Goal: Information Seeking & Learning: Learn about a topic

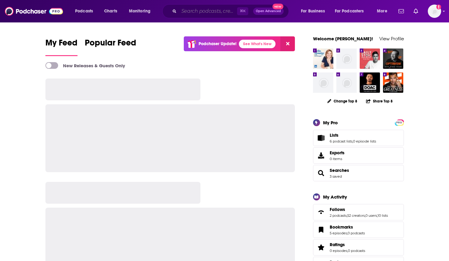
click at [208, 13] on input "Search podcasts, credits, & more..." at bounding box center [208, 11] width 58 height 10
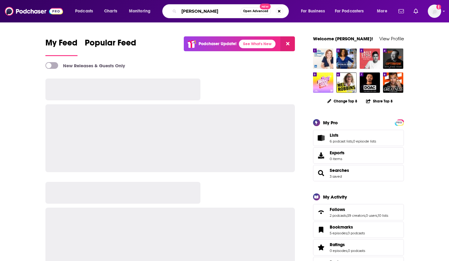
type input "[PERSON_NAME]"
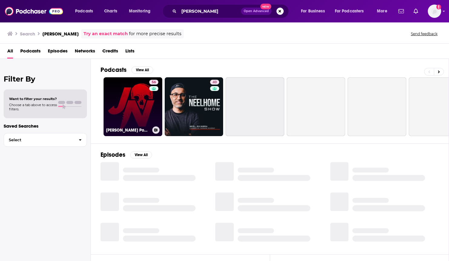
click at [124, 90] on link "56 Jack Neel Podcast" at bounding box center [133, 106] width 59 height 59
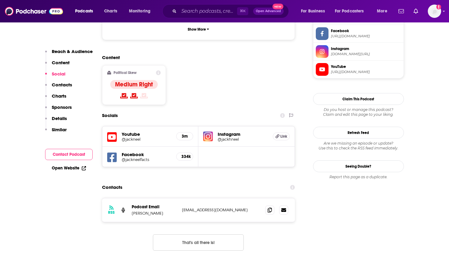
scroll to position [507, 0]
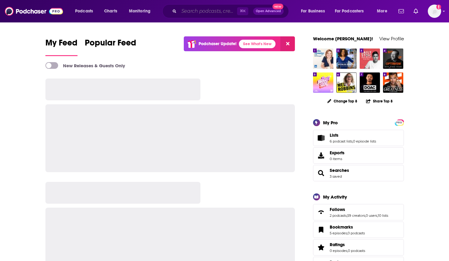
click at [201, 8] on input "Search podcasts, credits, & more..." at bounding box center [208, 11] width 58 height 10
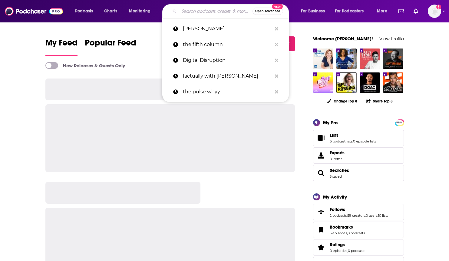
paste input "The Golden Age podcast"
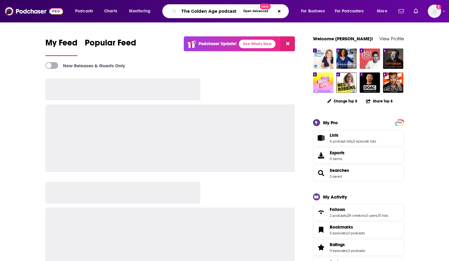
type input "The Golden Age podcast"
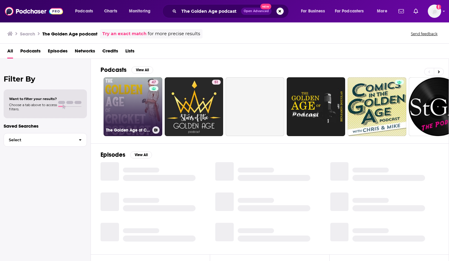
click at [130, 84] on link "47 The Golden Age of Cricket Podcast" at bounding box center [133, 106] width 59 height 59
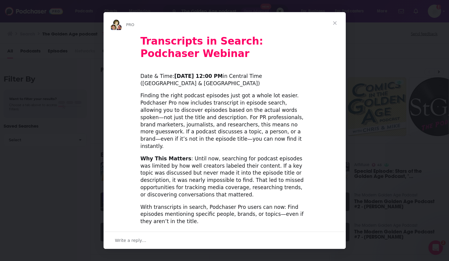
click at [341, 18] on span "Close" at bounding box center [335, 23] width 22 height 22
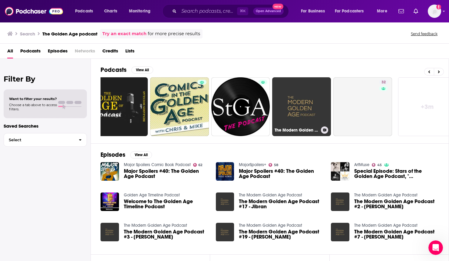
scroll to position [0, 208]
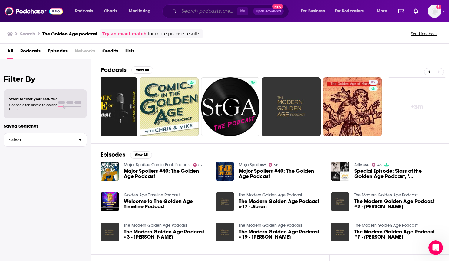
click at [208, 9] on input "Search podcasts, credits, & more..." at bounding box center [208, 11] width 58 height 10
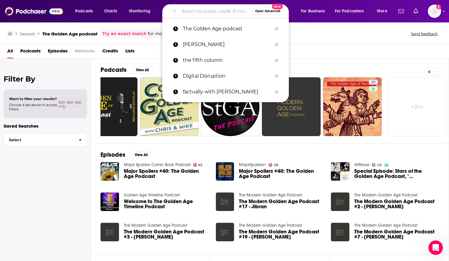
paste input "The Golden Age podcast"
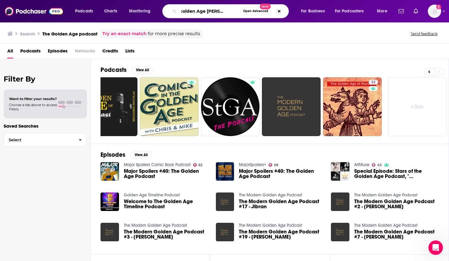
scroll to position [0, 14]
type input "The Golden Age [PERSON_NAME]"
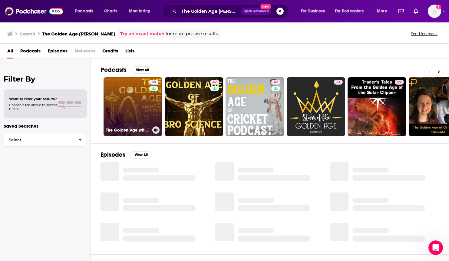
click at [130, 96] on link "30 The Golden Age with [PERSON_NAME]" at bounding box center [133, 106] width 59 height 59
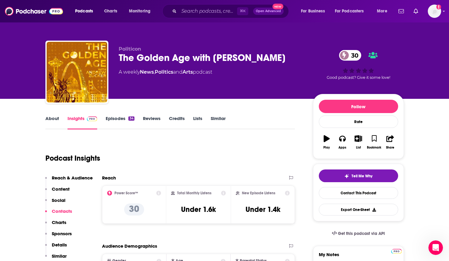
click at [115, 119] on link "Episodes 34" at bounding box center [120, 122] width 28 height 14
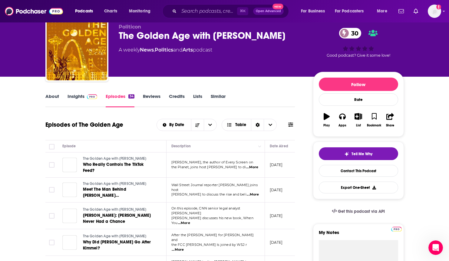
scroll to position [63, 0]
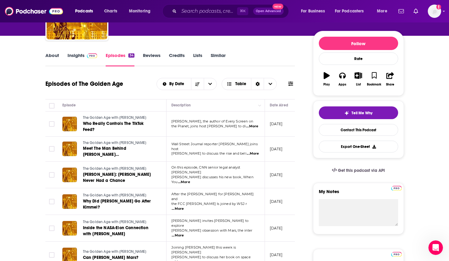
click at [50, 55] on link "About" at bounding box center [52, 59] width 14 height 14
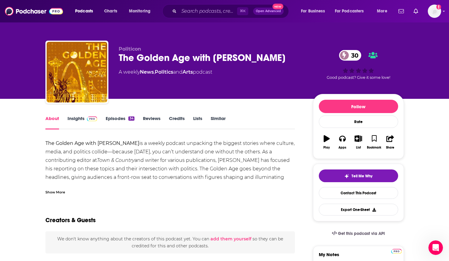
click at [52, 191] on div "Show More" at bounding box center [55, 192] width 20 height 6
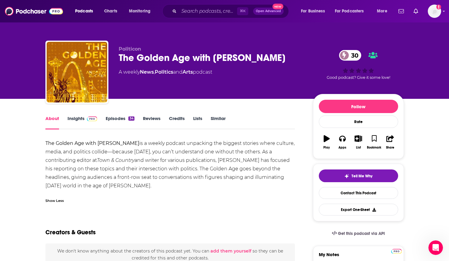
click at [71, 122] on link "Insights" at bounding box center [83, 122] width 30 height 14
